Goal: Obtain resource: Download file/media

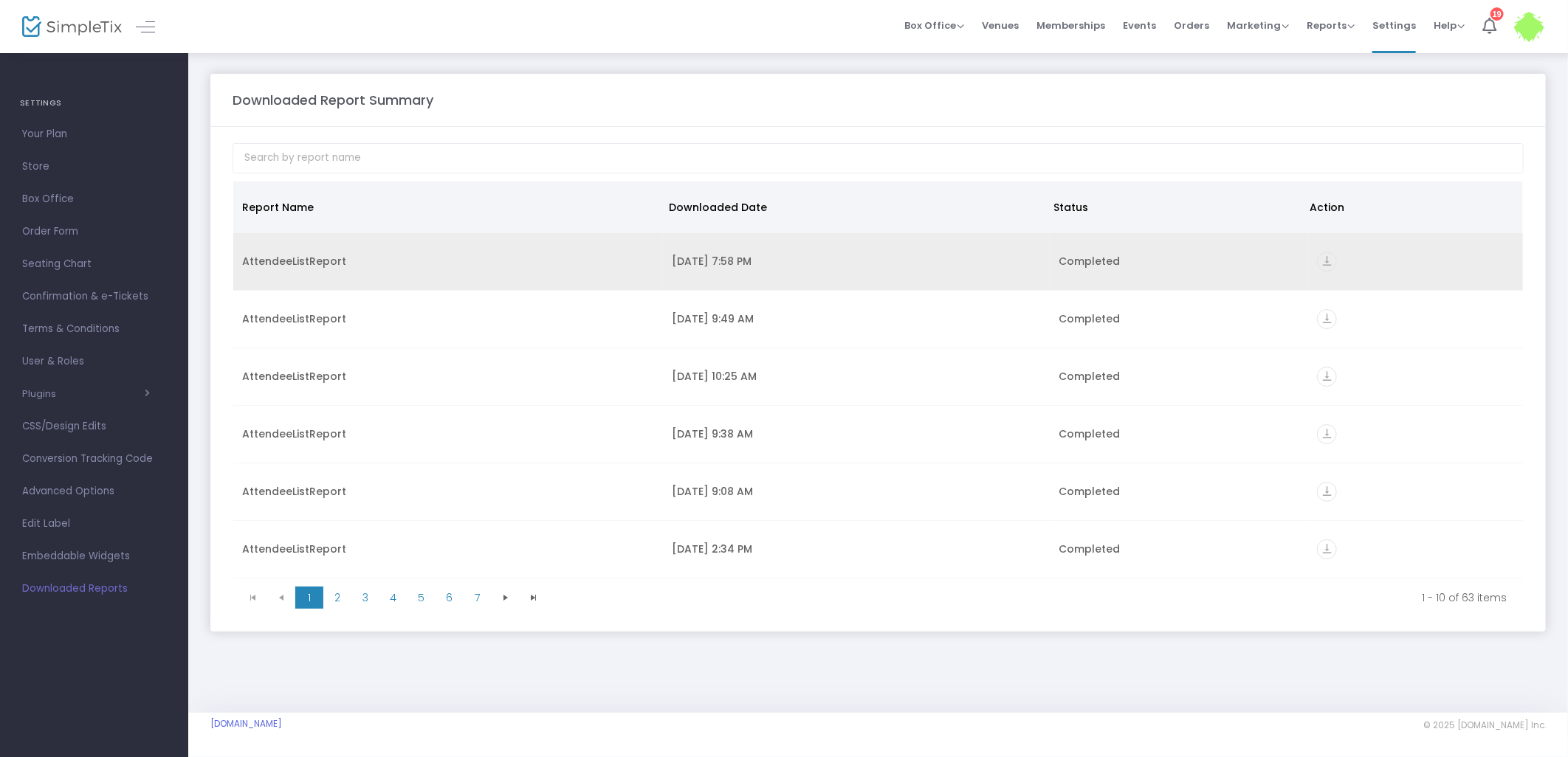
click at [1322, 256] on icon "vertical_align_bottom" at bounding box center [1326, 262] width 20 height 20
